Goal: Information Seeking & Learning: Learn about a topic

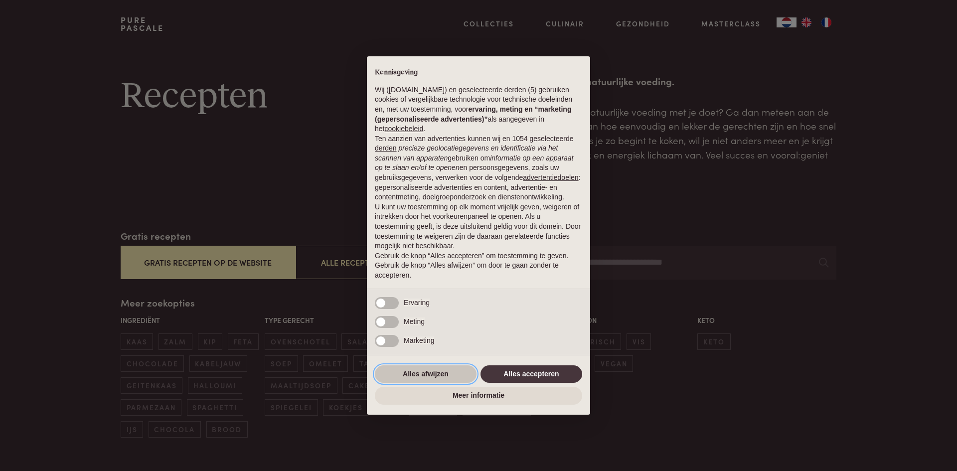
click at [438, 369] on button "Alles afwijzen" at bounding box center [426, 374] width 102 height 18
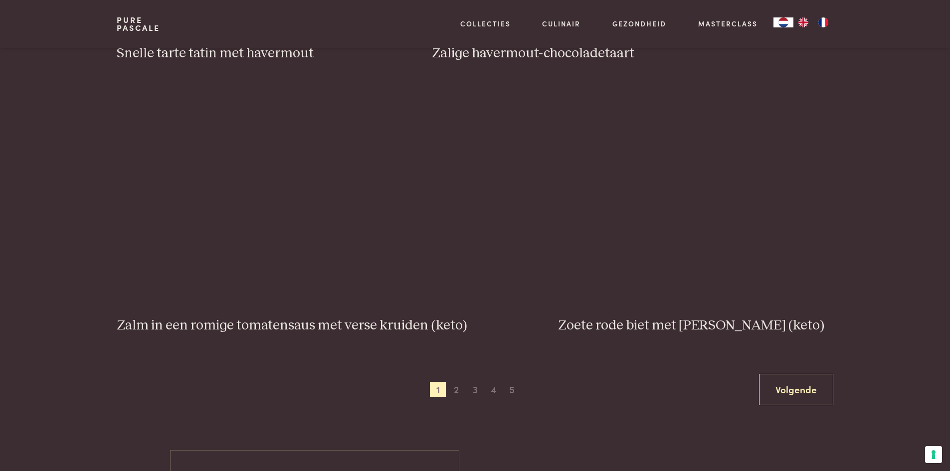
scroll to position [1745, 0]
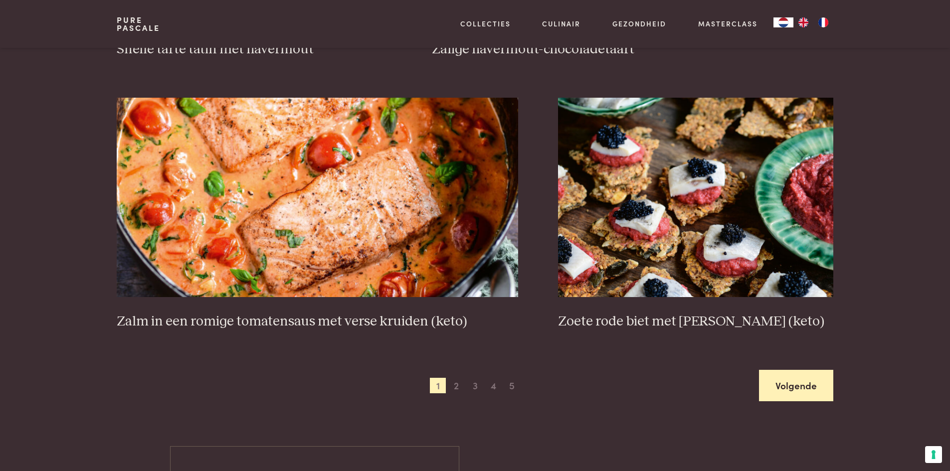
click at [790, 380] on link "Volgende" at bounding box center [796, 385] width 74 height 31
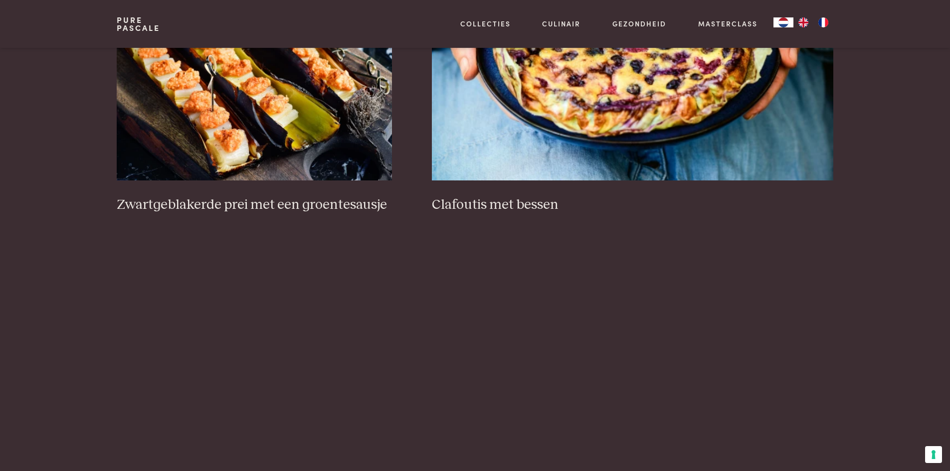
scroll to position [677, 0]
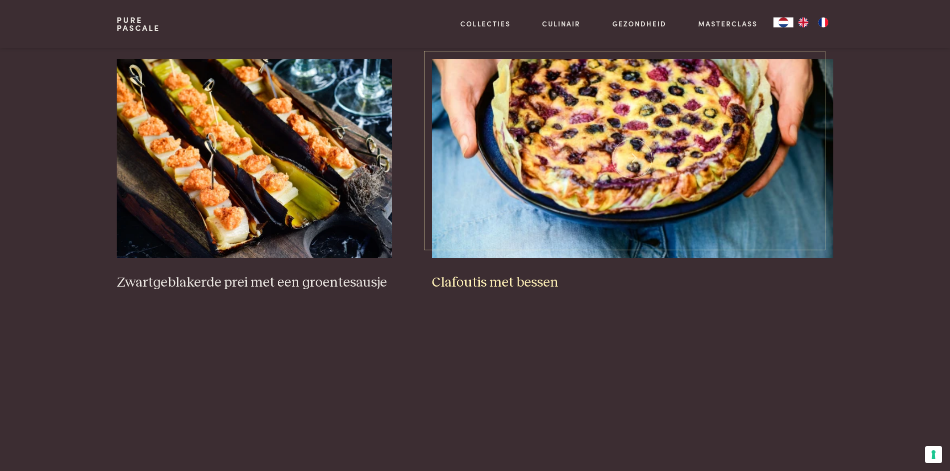
click at [521, 283] on h3 "Clafoutis met bessen" at bounding box center [632, 282] width 401 height 17
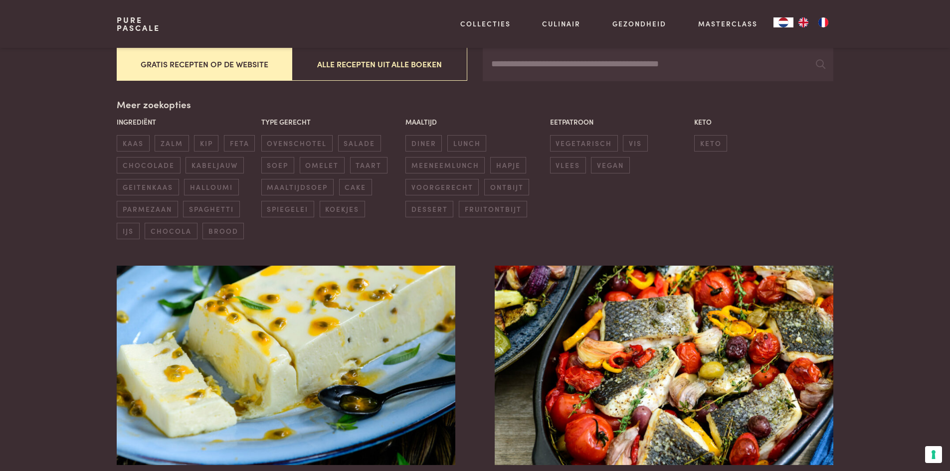
scroll to position [199, 0]
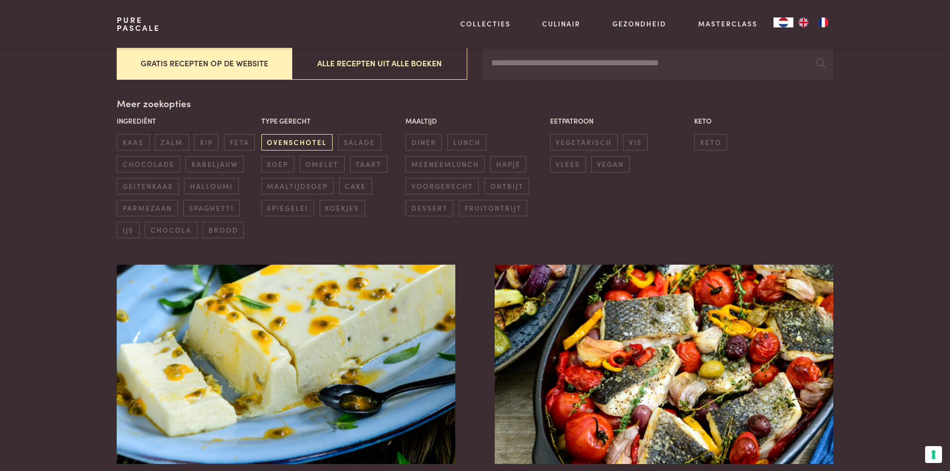
click at [299, 139] on span "ovenschotel" at bounding box center [296, 142] width 71 height 16
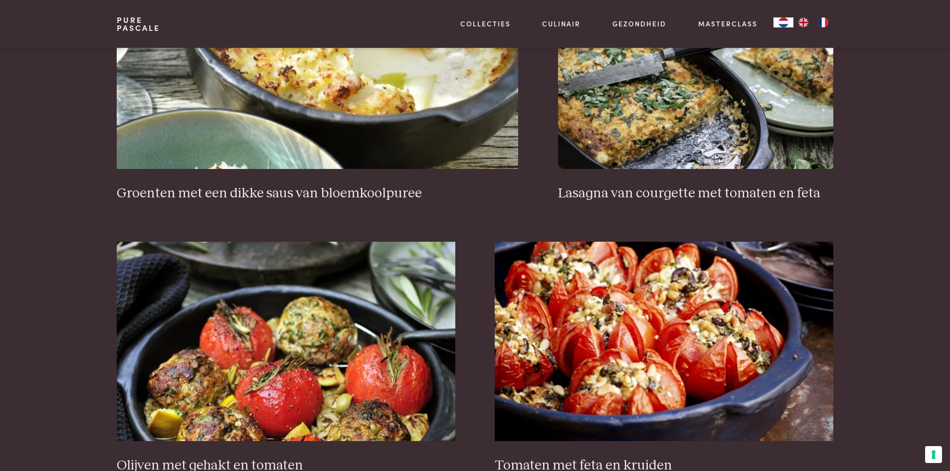
scroll to position [877, 0]
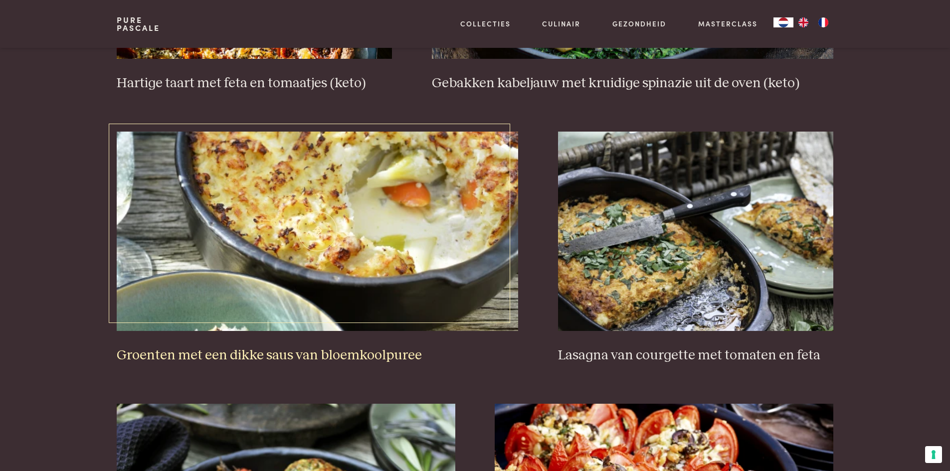
click at [286, 350] on h3 "Groenten met een dikke saus van bloemkoolpuree" at bounding box center [317, 355] width 401 height 17
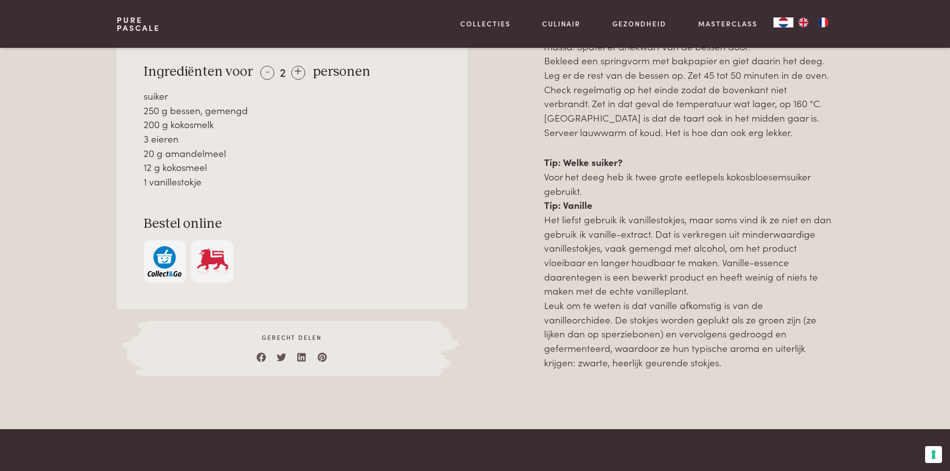
scroll to position [449, 0]
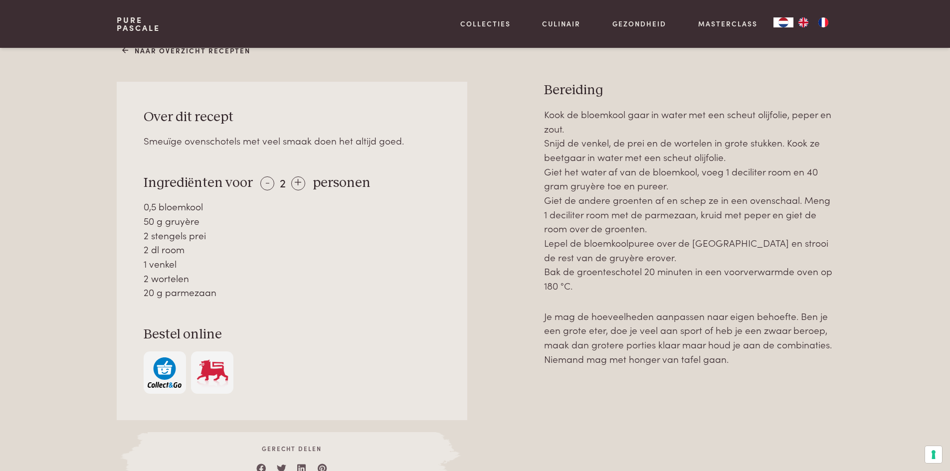
scroll to position [449, 0]
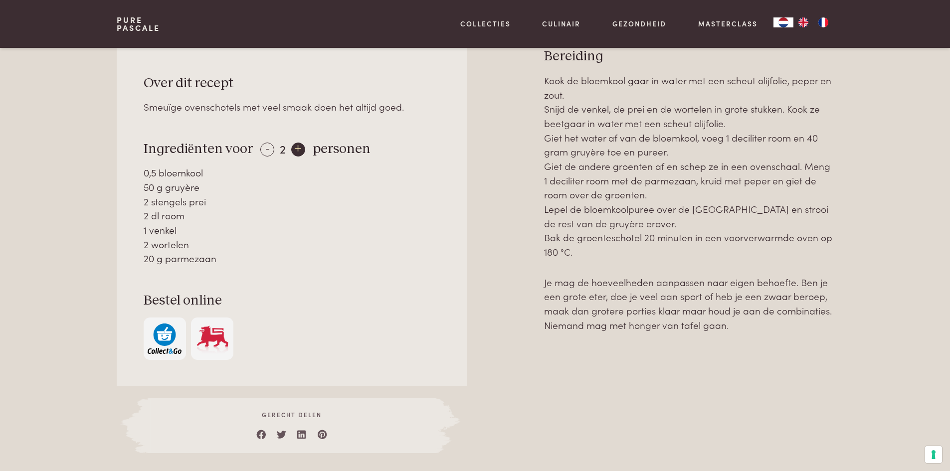
click at [293, 146] on div "+" at bounding box center [298, 150] width 14 height 14
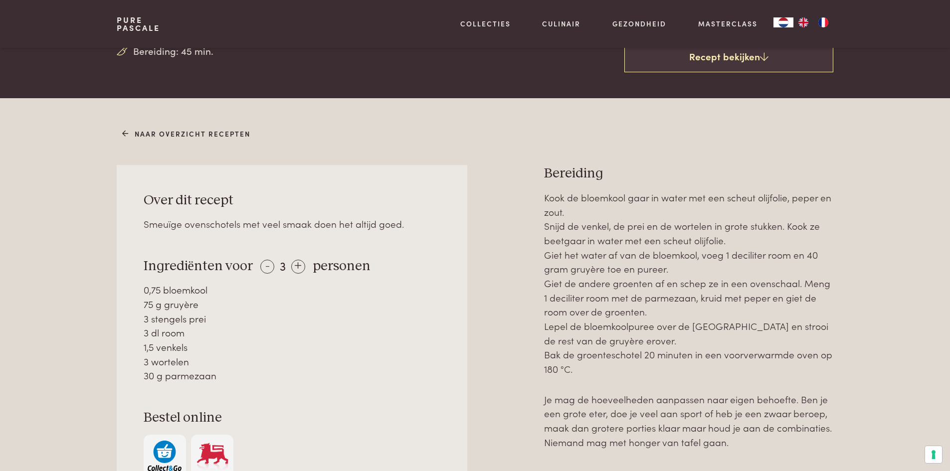
scroll to position [349, 0]
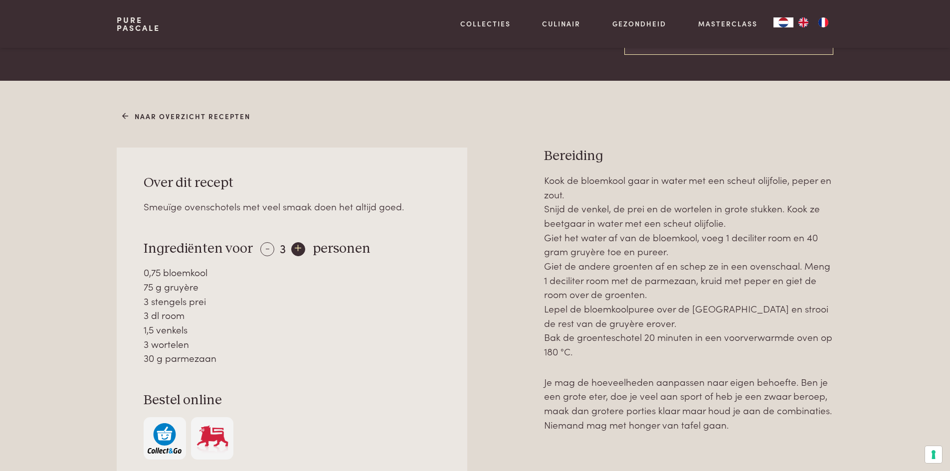
click at [296, 249] on div "+" at bounding box center [298, 249] width 14 height 14
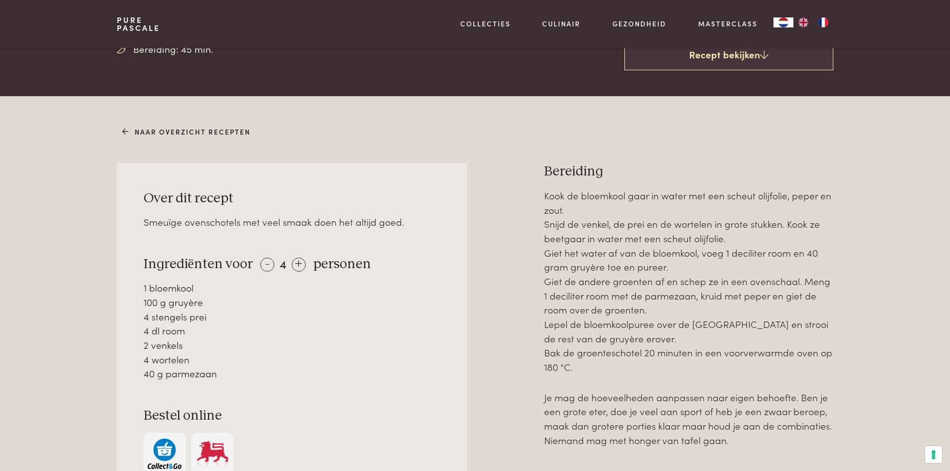
scroll to position [299, 0]
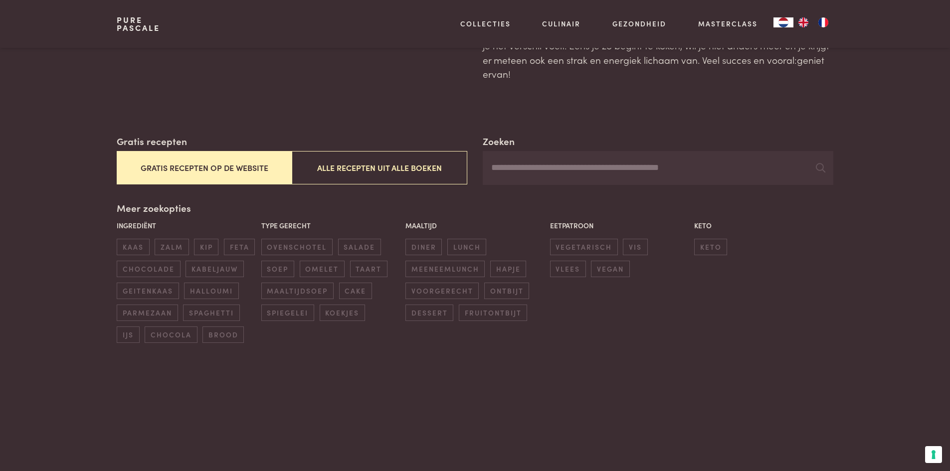
scroll to position [100, 0]
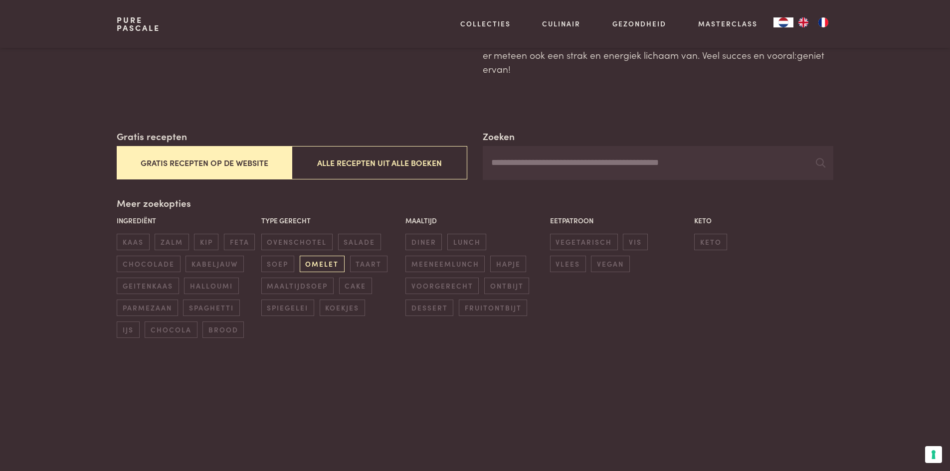
click at [330, 265] on span "omelet" at bounding box center [322, 264] width 45 height 16
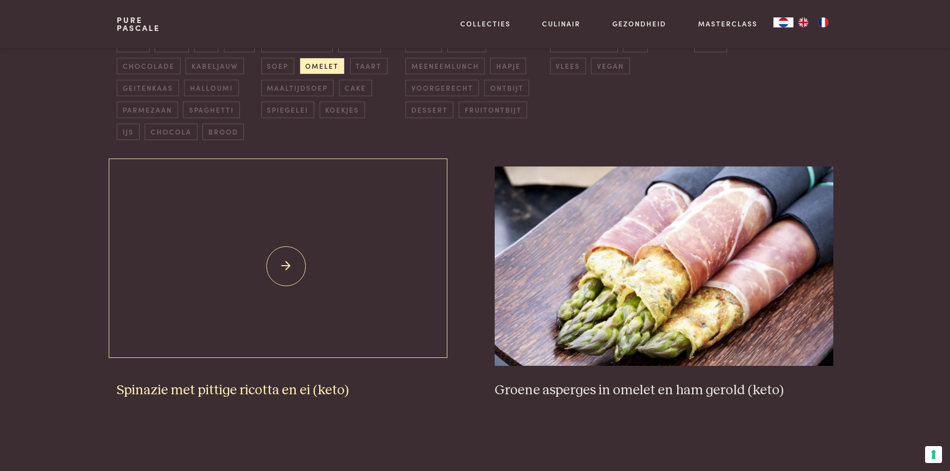
scroll to position [179, 0]
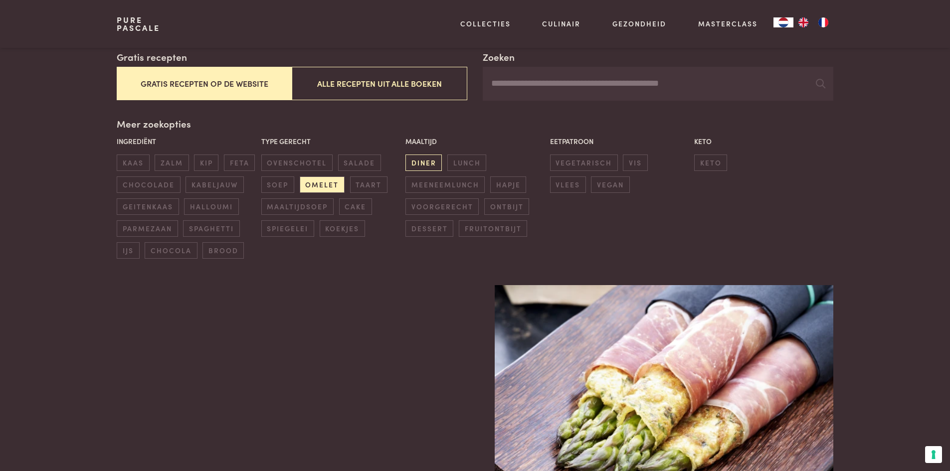
click at [417, 162] on span "diner" at bounding box center [423, 163] width 36 height 16
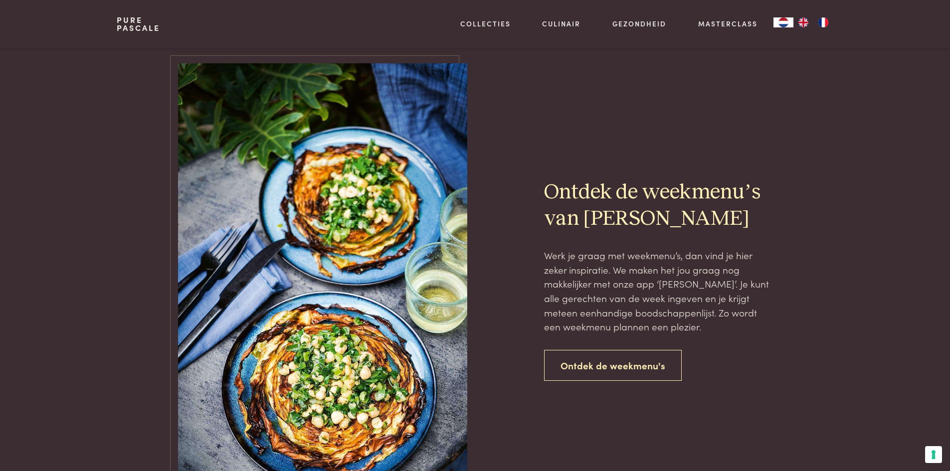
scroll to position [457, 0]
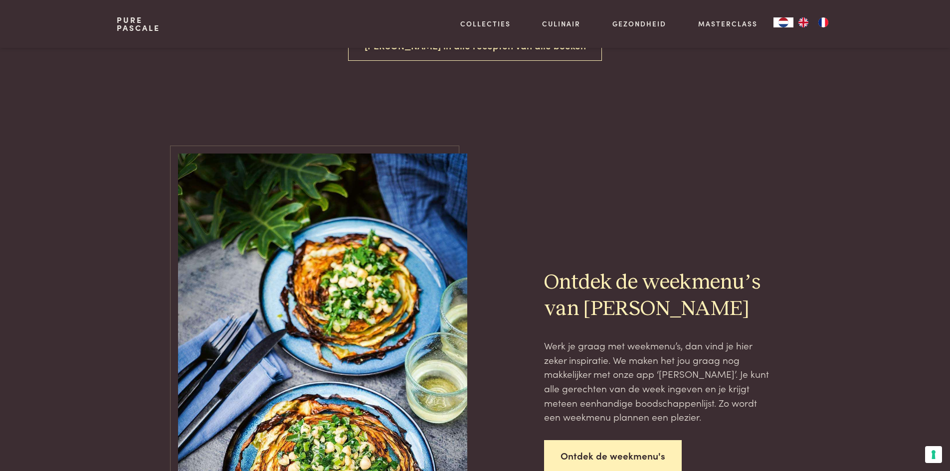
click at [624, 440] on link "Ontdek de weekmenu's" at bounding box center [613, 455] width 138 height 31
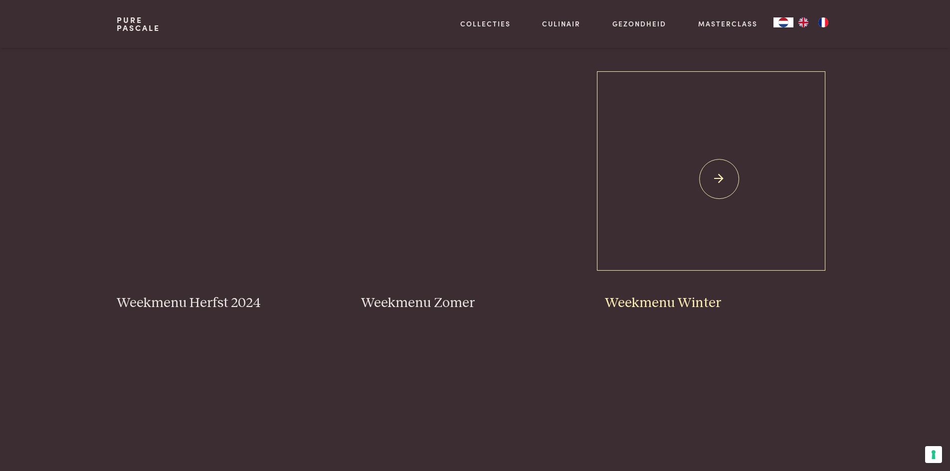
scroll to position [199, 0]
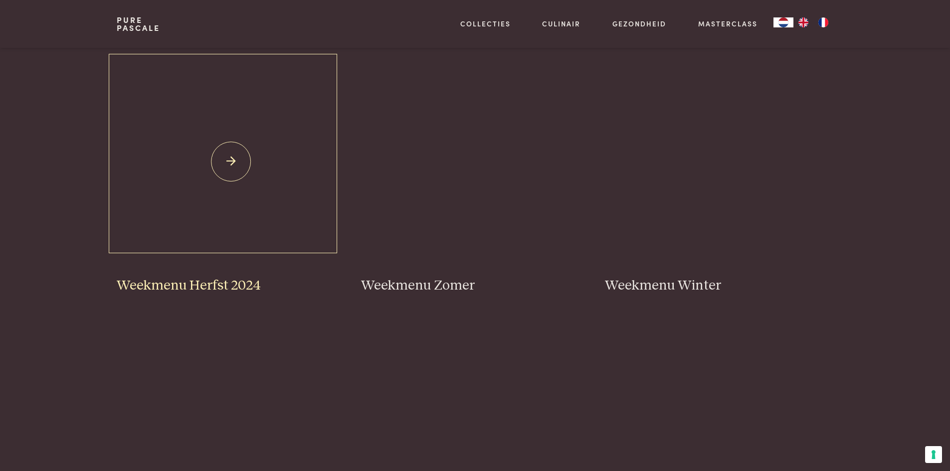
click at [207, 288] on h3 "Weekmenu Herfst 2024" at bounding box center [231, 285] width 228 height 17
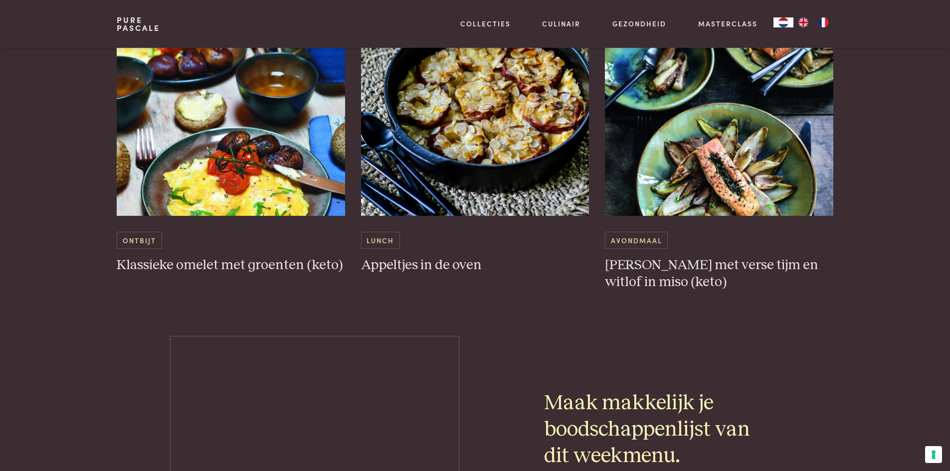
scroll to position [2991, 0]
